Goal: Transaction & Acquisition: Purchase product/service

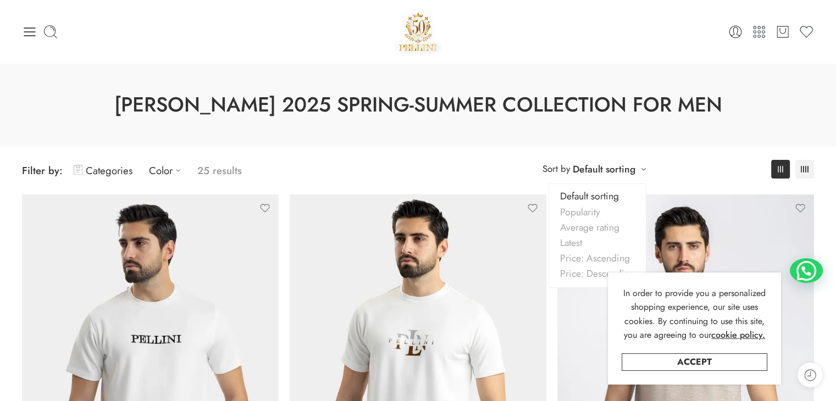
click at [628, 174] on link "Default sorting" at bounding box center [604, 169] width 63 height 15
click at [104, 177] on link "Categories" at bounding box center [103, 171] width 59 height 26
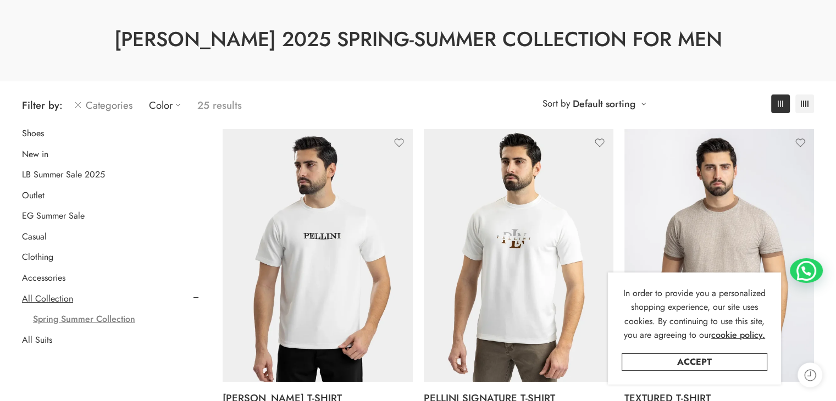
scroll to position [110, 0]
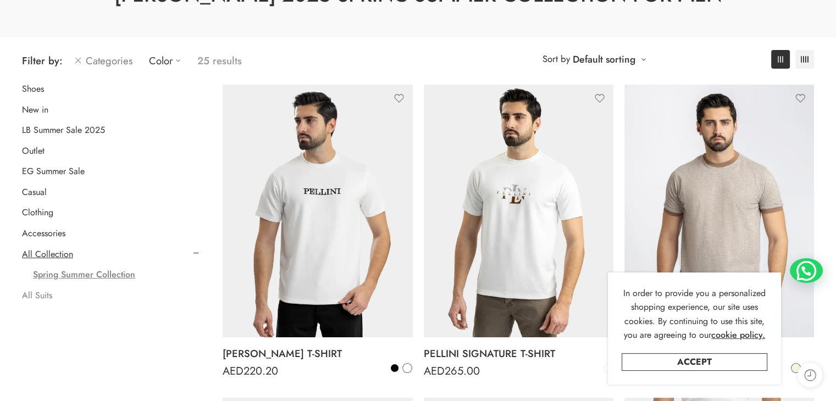
click at [45, 298] on link "All Suits" at bounding box center [37, 295] width 30 height 11
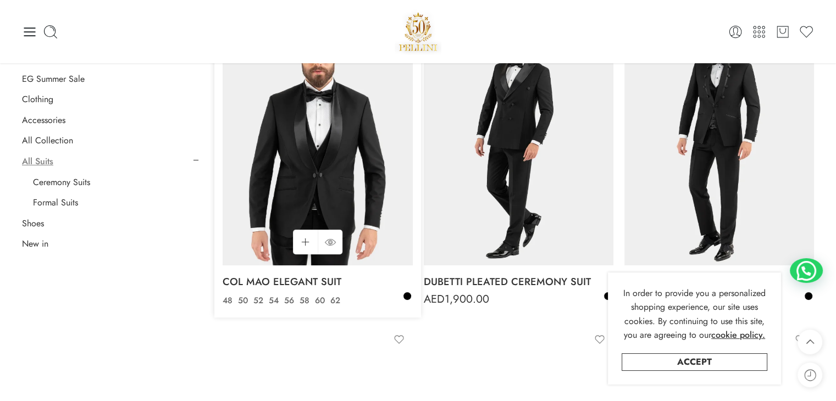
scroll to position [141, 0]
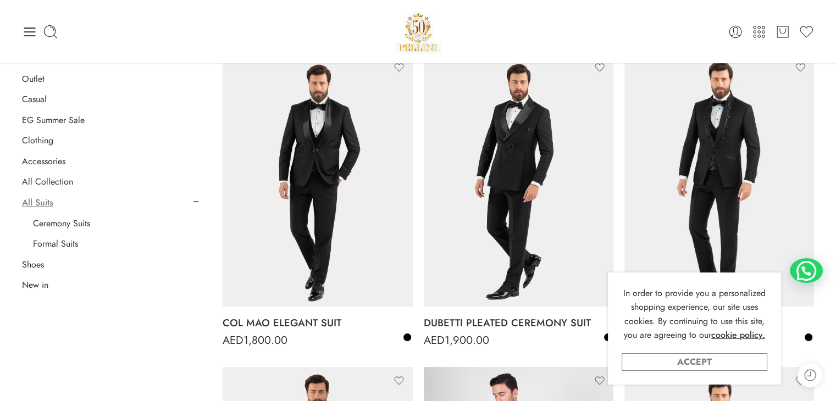
click at [737, 363] on link "Accept" at bounding box center [695, 363] width 146 height 18
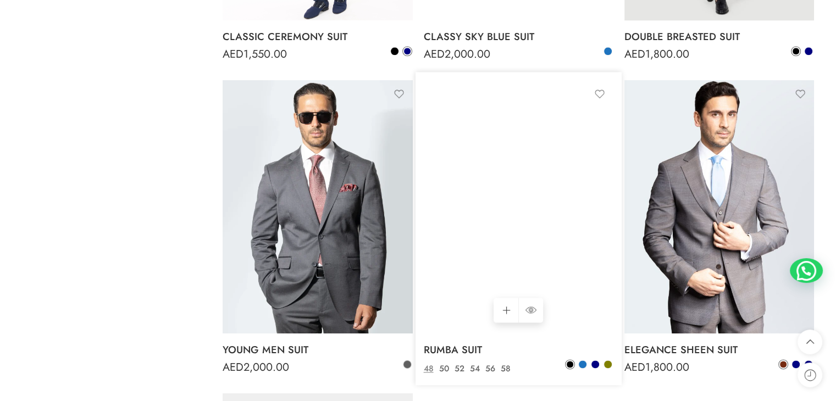
scroll to position [1375, 0]
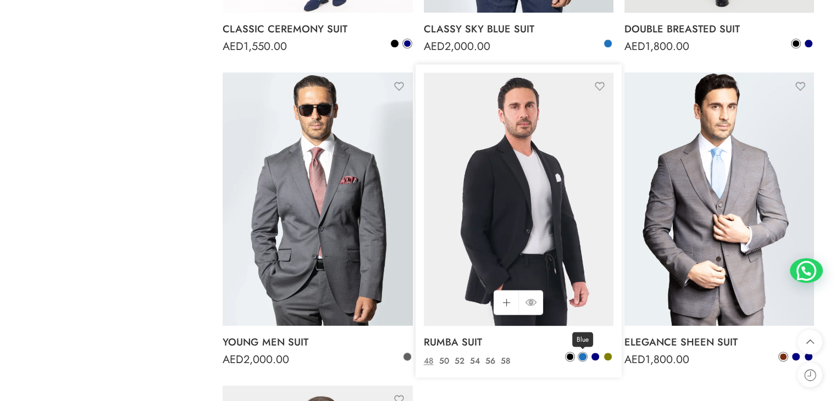
click at [582, 359] on span at bounding box center [583, 357] width 8 height 8
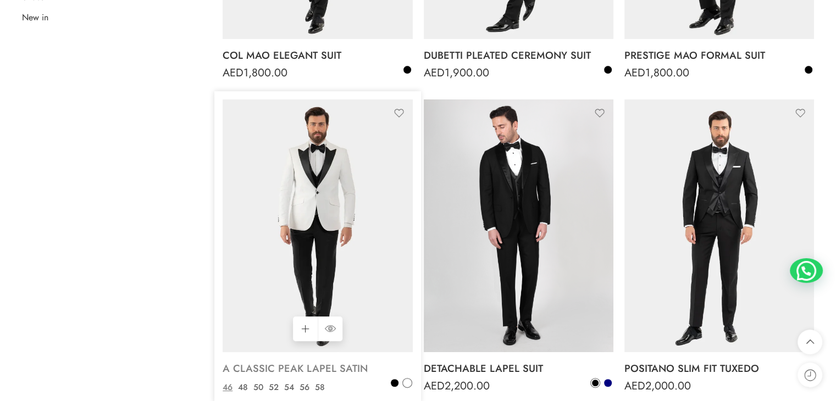
scroll to position [495, 0]
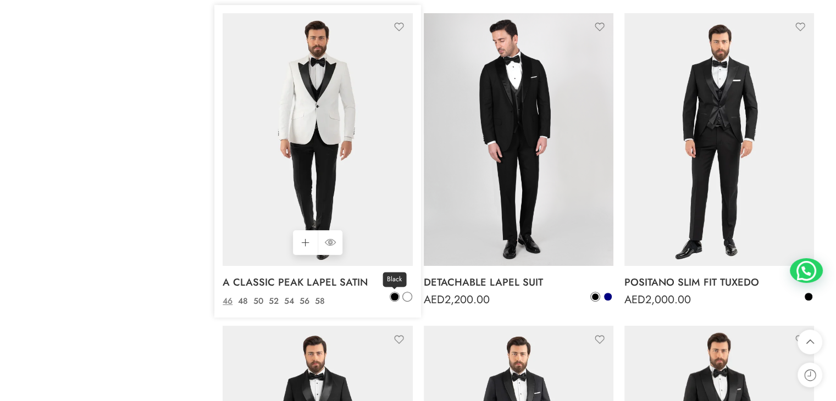
click at [397, 298] on span at bounding box center [395, 297] width 8 height 8
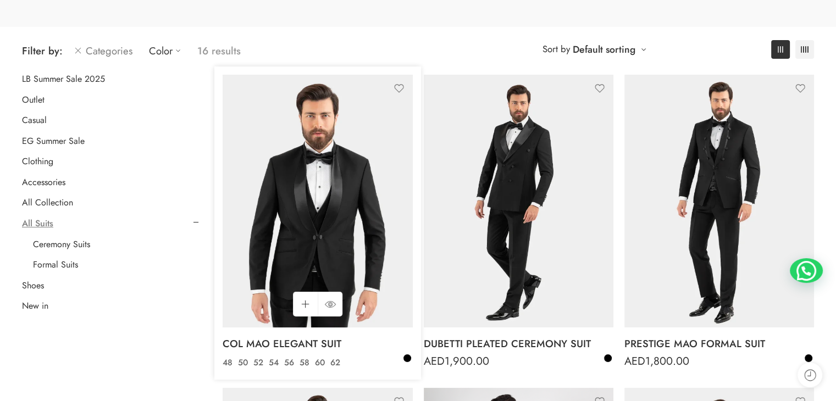
scroll to position [165, 0]
